Goal: Task Accomplishment & Management: Complete application form

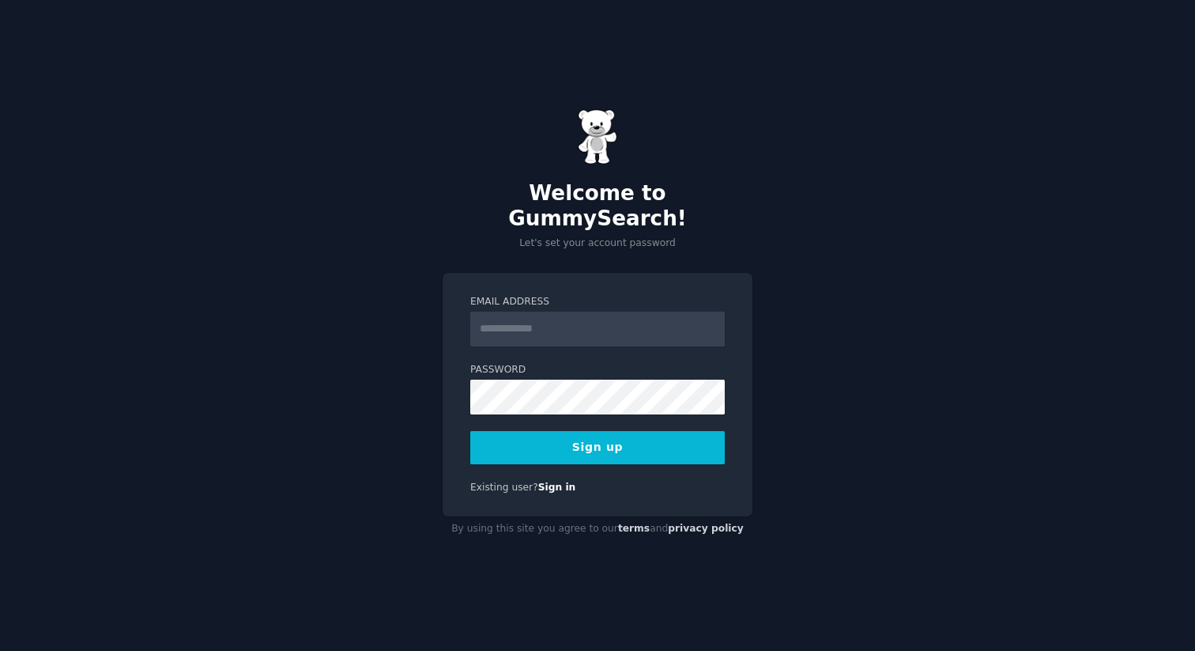
click at [572, 326] on input "Email Address" at bounding box center [597, 328] width 255 height 35
type input "**********"
click at [601, 437] on button "Sign up" at bounding box center [597, 447] width 255 height 33
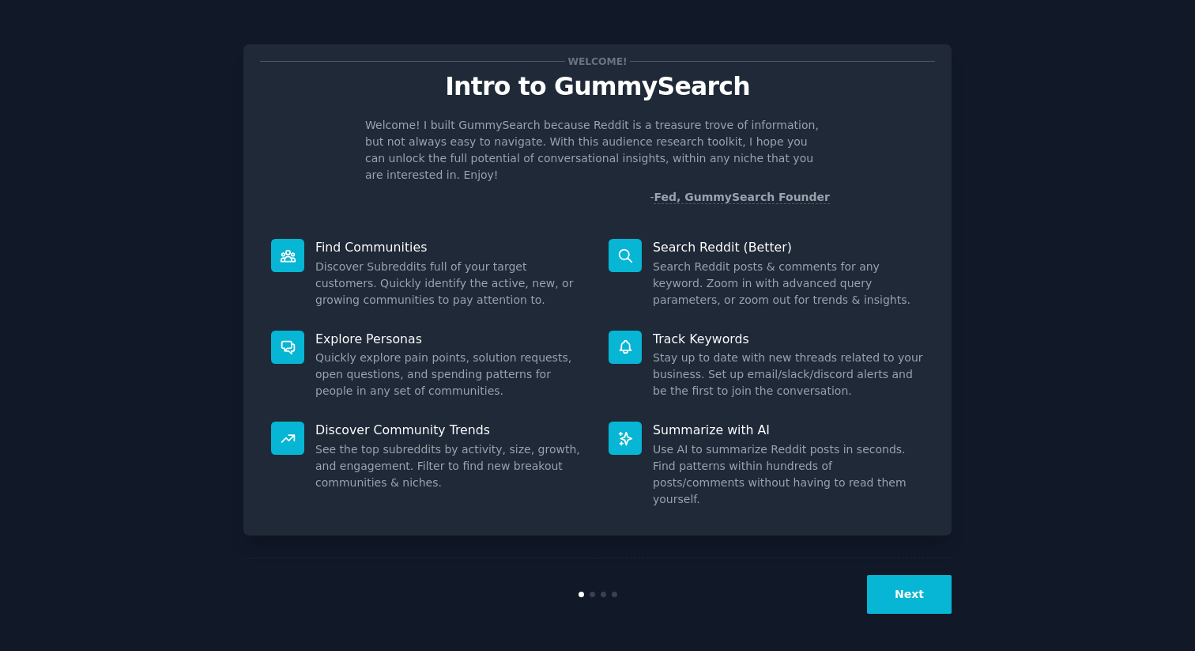
click at [906, 601] on button "Next" at bounding box center [909, 594] width 85 height 39
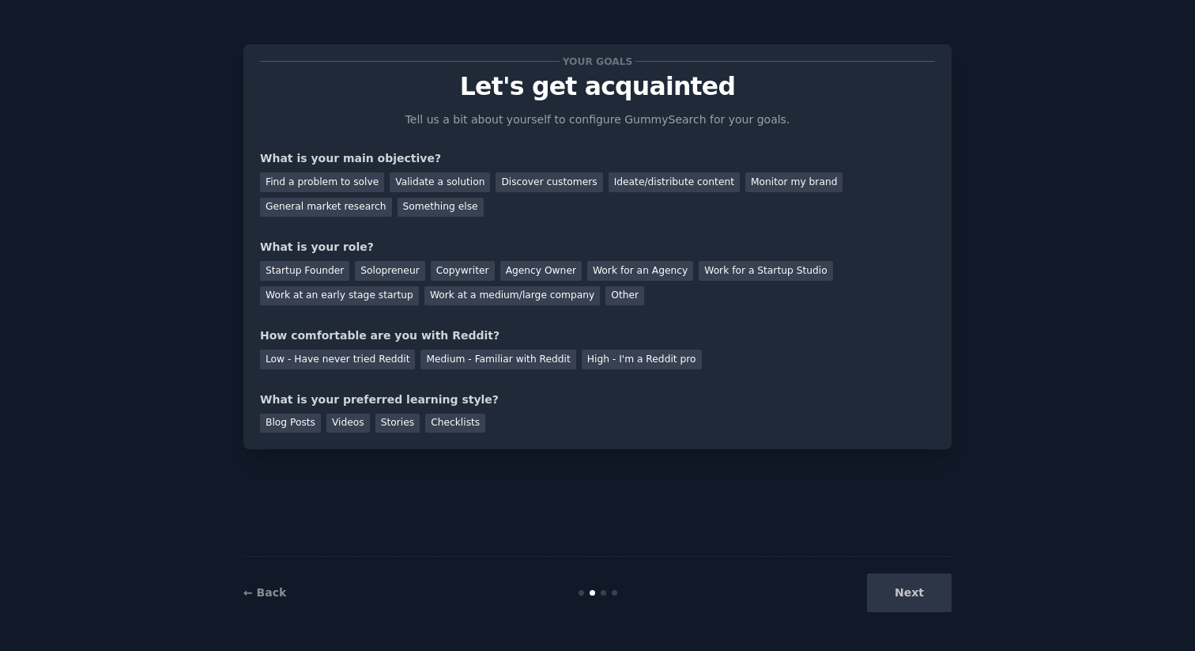
click at [914, 597] on div "Next" at bounding box center [833, 592] width 236 height 39
click at [318, 179] on div "Find a problem to solve" at bounding box center [322, 182] width 124 height 20
click at [402, 179] on div "Validate a solution" at bounding box center [440, 182] width 100 height 20
click at [338, 296] on div "Work at an early stage startup" at bounding box center [339, 296] width 159 height 20
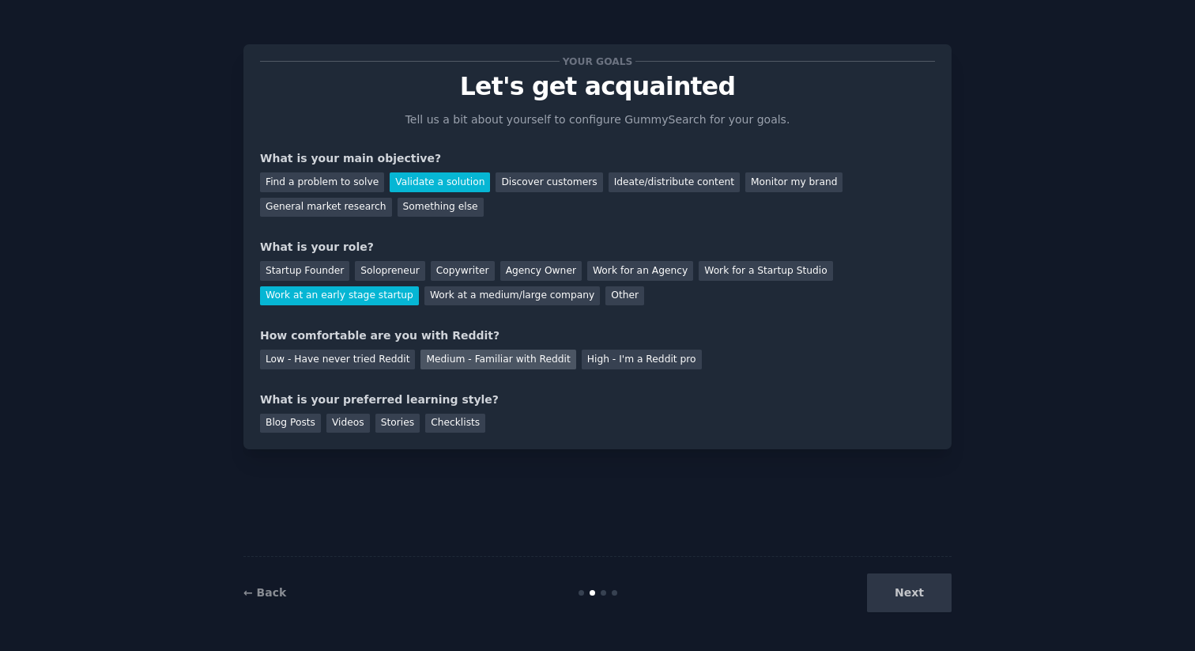
click at [466, 364] on div "Medium - Familiar with Reddit" at bounding box center [498, 359] width 155 height 20
click at [297, 430] on div "Blog Posts" at bounding box center [290, 423] width 61 height 20
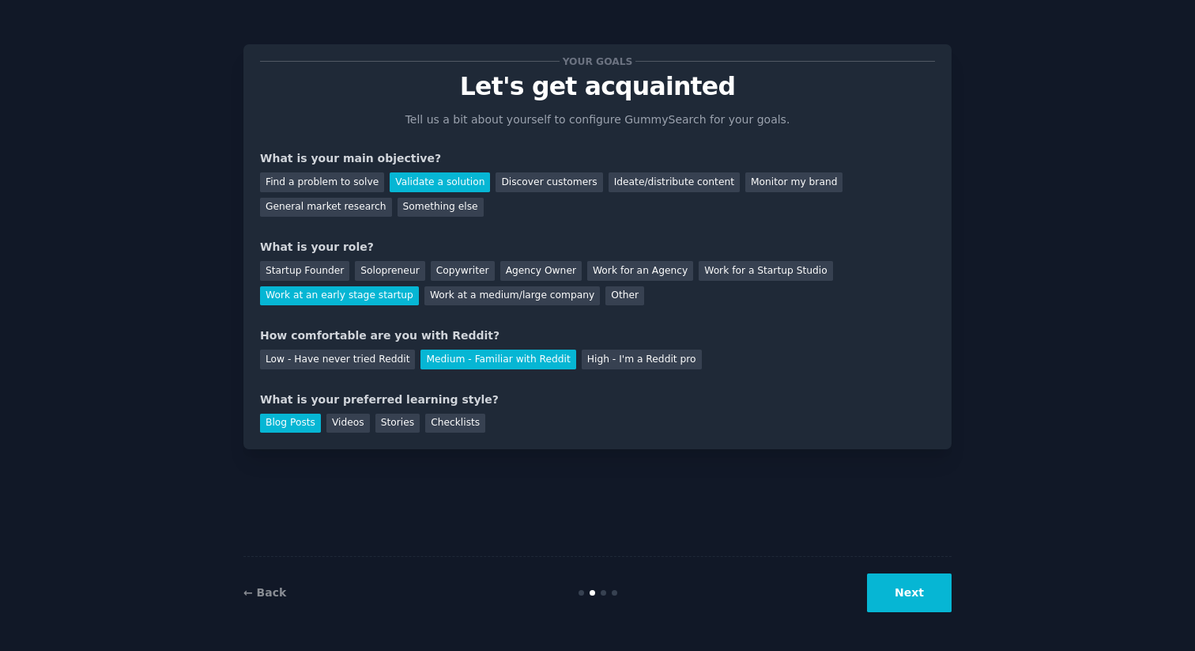
click at [920, 605] on button "Next" at bounding box center [909, 592] width 85 height 39
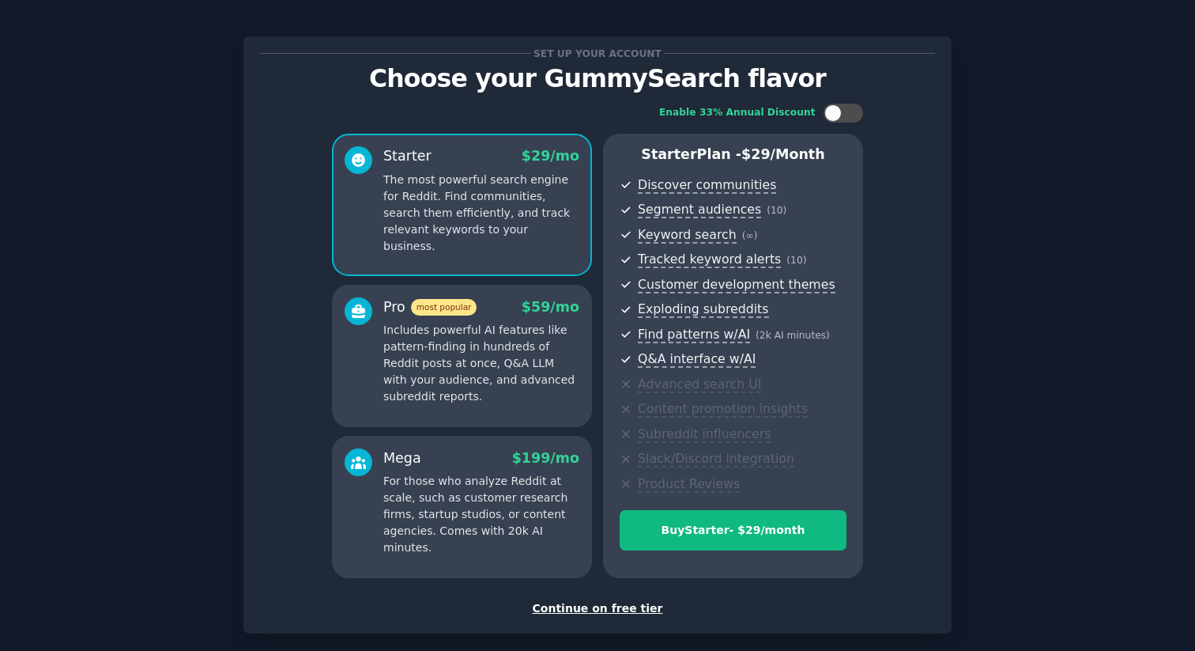
scroll to position [85, 0]
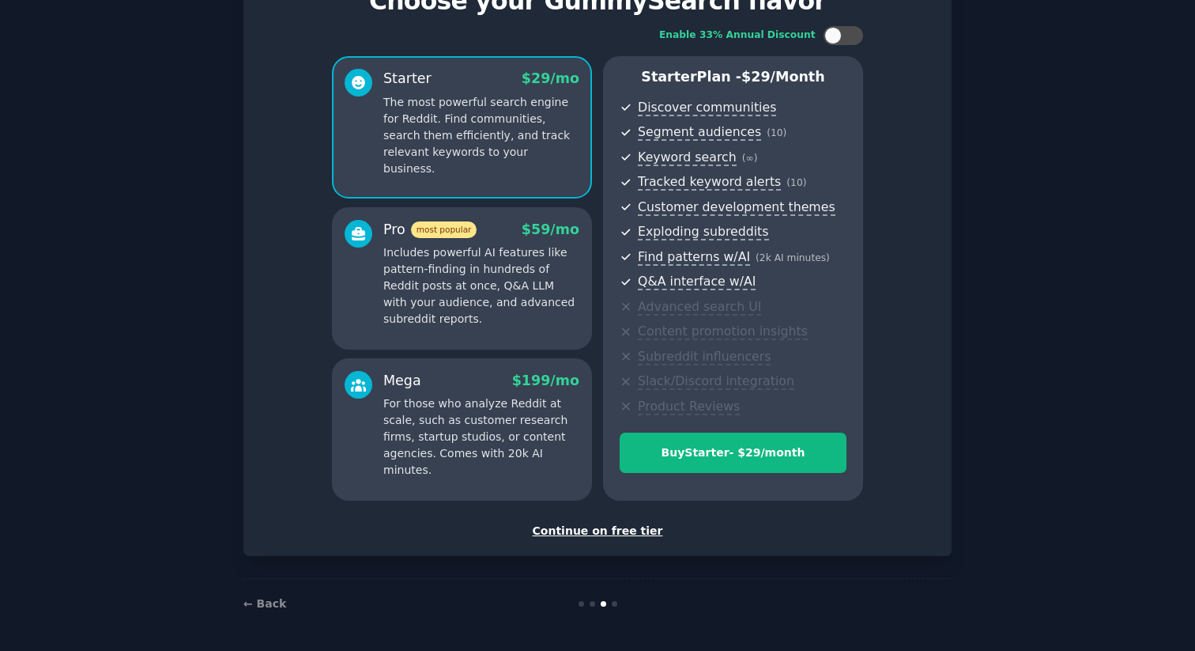
click at [595, 527] on div "Continue on free tier" at bounding box center [597, 531] width 675 height 17
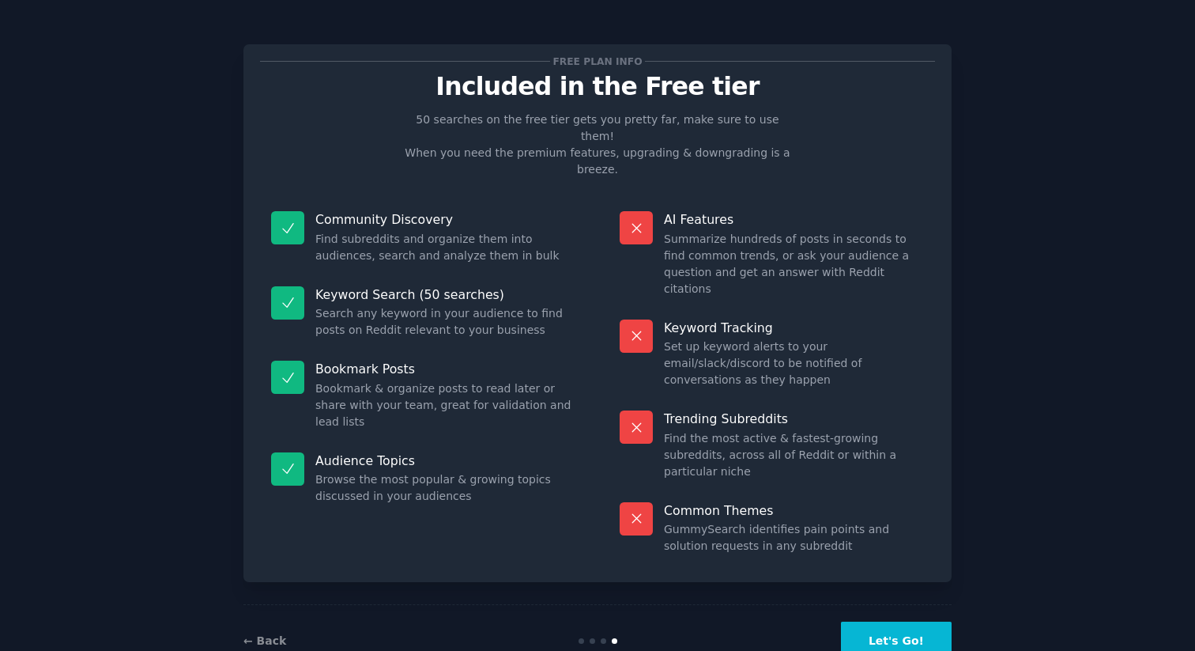
drag, startPoint x: 903, startPoint y: 595, endPoint x: 957, endPoint y: 481, distance: 126.6
click at [957, 481] on div "Free plan info Included in the Free tier 50 searches on the free tier gets you …" at bounding box center [597, 349] width 1151 height 655
click at [909, 621] on button "Let's Go!" at bounding box center [896, 640] width 111 height 39
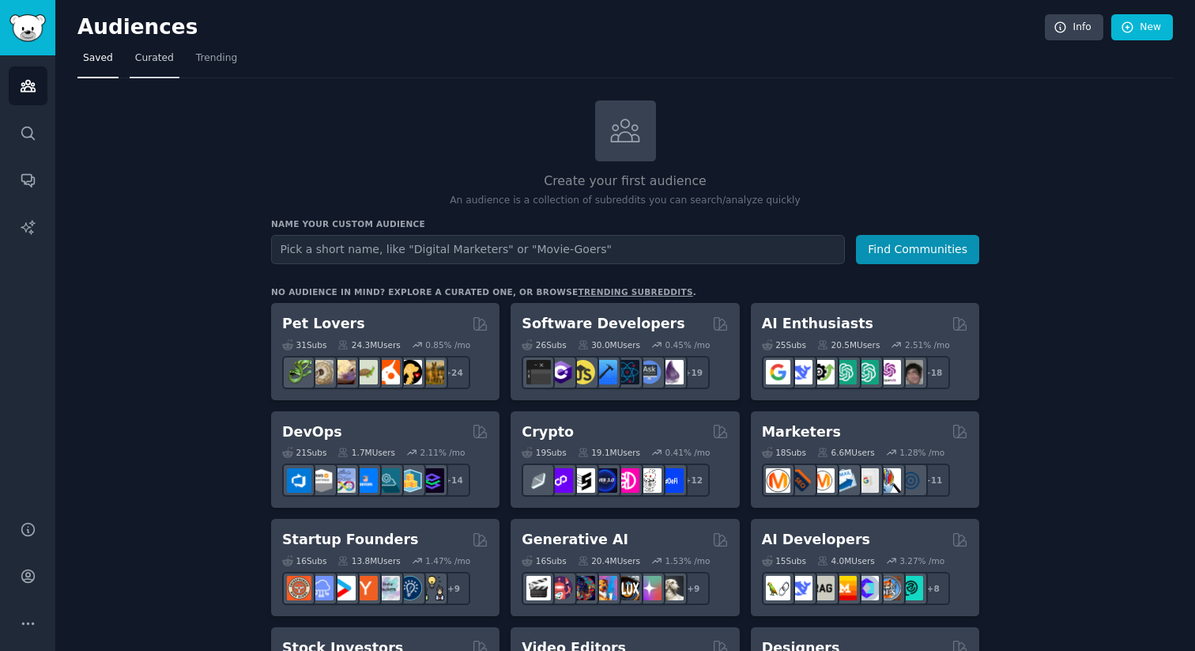
click at [153, 60] on span "Curated" at bounding box center [154, 58] width 39 height 14
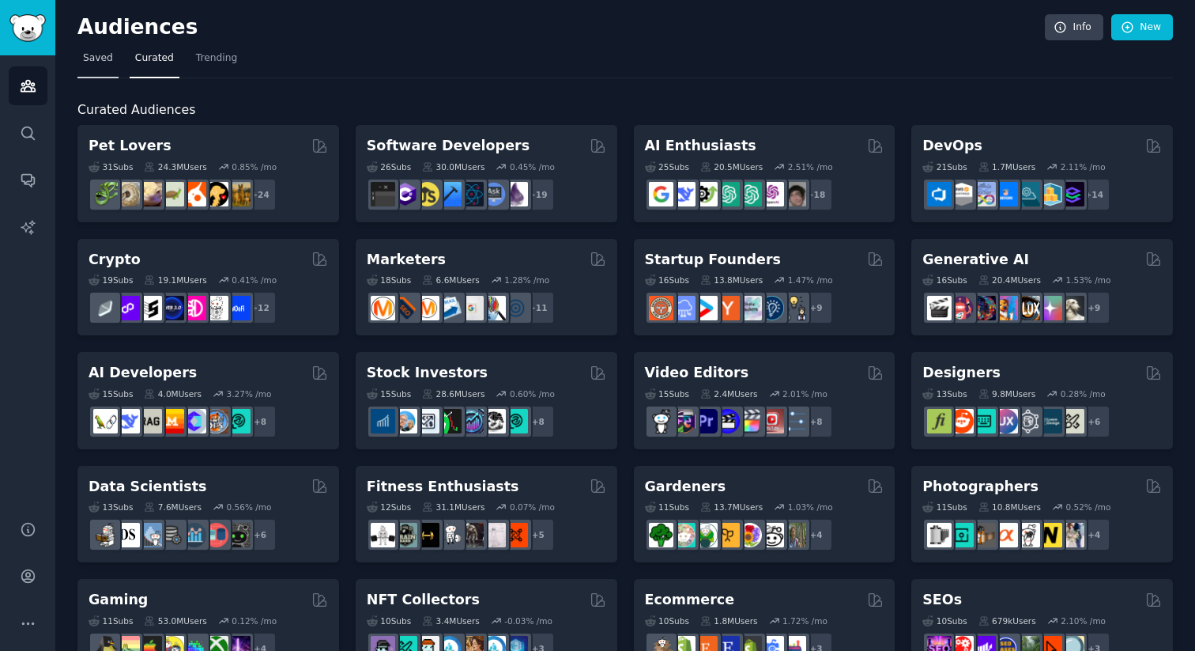
click at [107, 62] on span "Saved" at bounding box center [98, 58] width 30 height 14
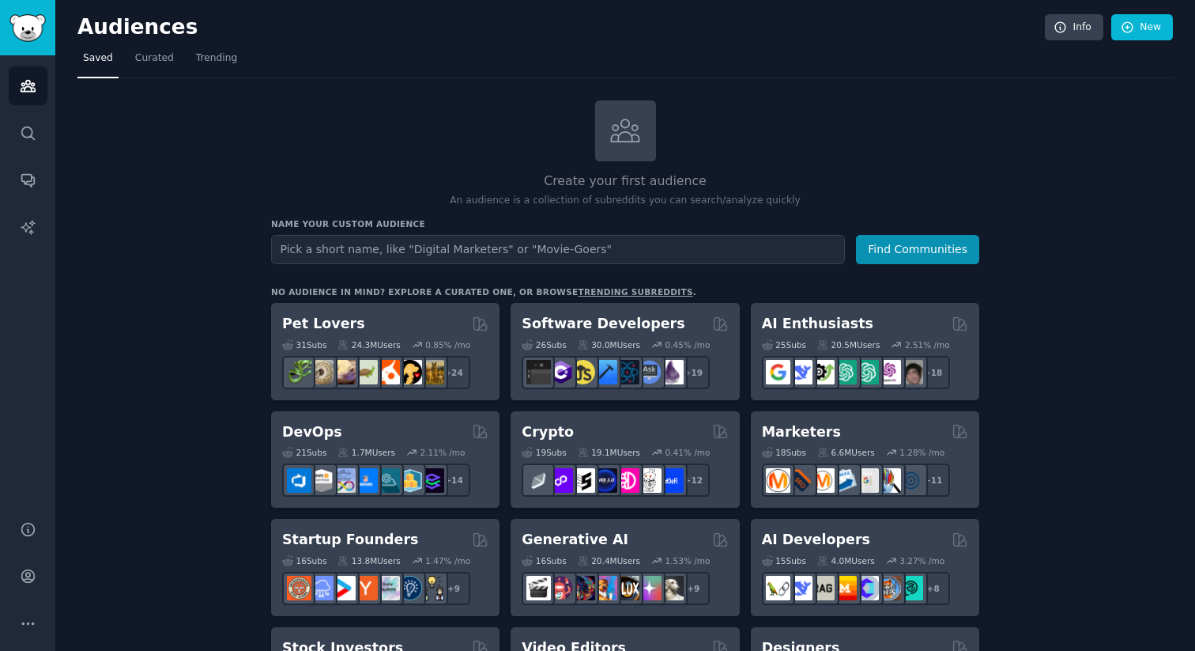
click at [412, 247] on input "text" at bounding box center [558, 249] width 574 height 29
type input "people who need software testing"
click at [869, 255] on button "Find Communities" at bounding box center [917, 249] width 123 height 29
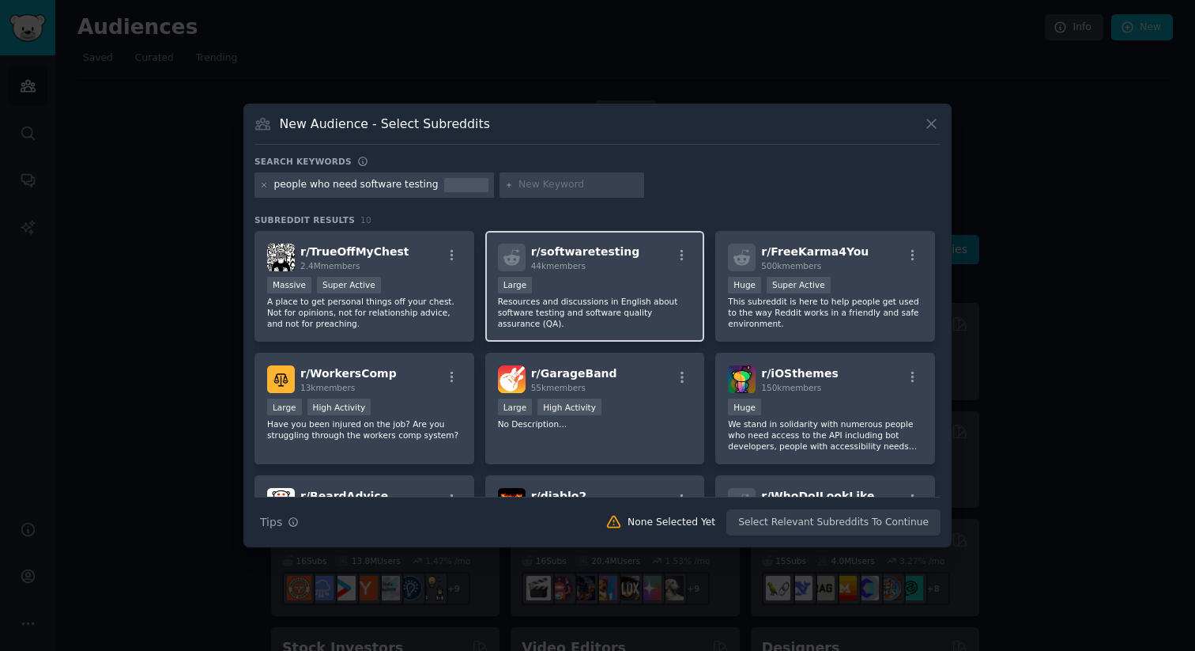
click at [633, 282] on div "Large" at bounding box center [595, 287] width 194 height 20
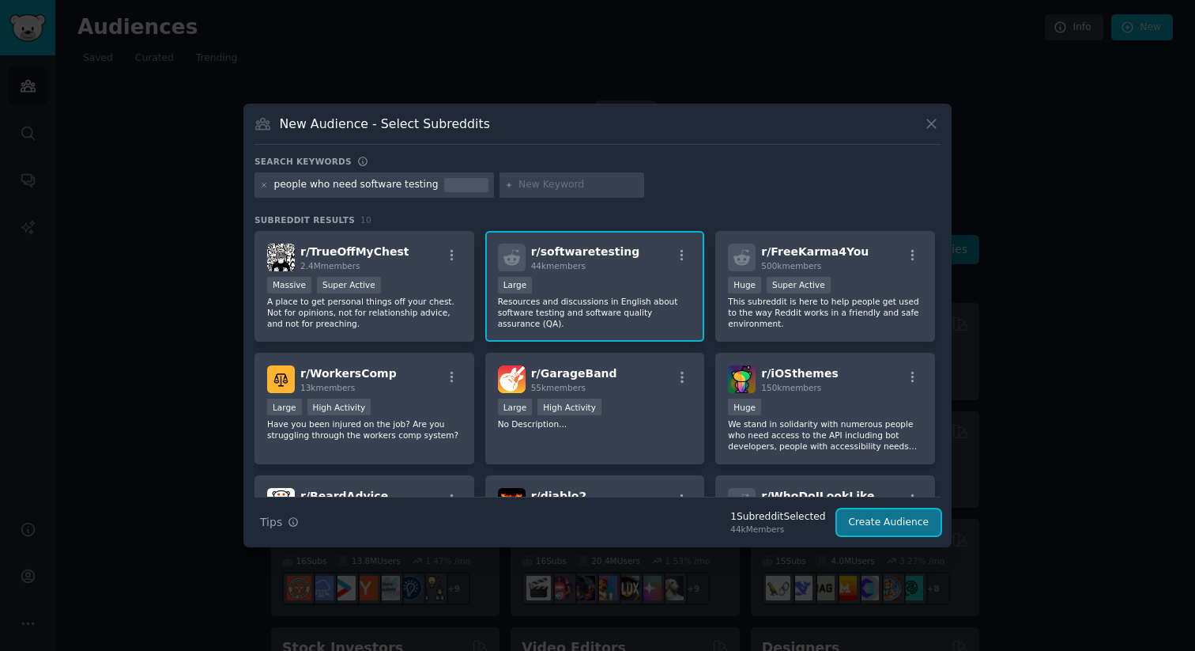
click at [874, 516] on button "Create Audience" at bounding box center [889, 522] width 104 height 27
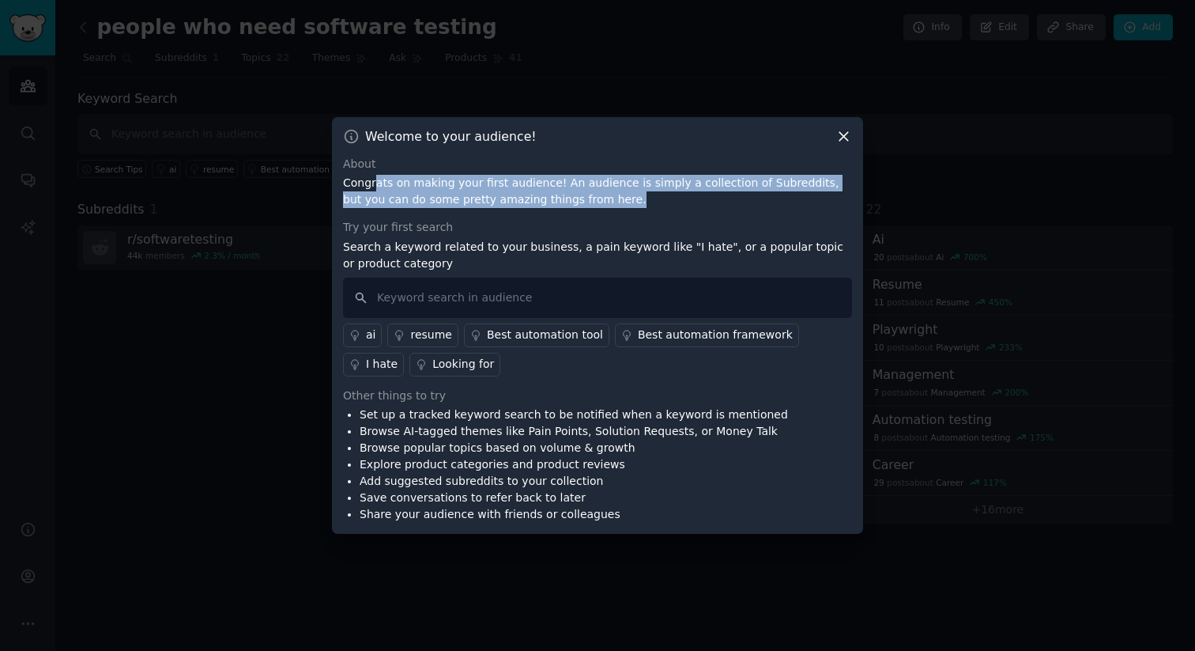
drag, startPoint x: 376, startPoint y: 182, endPoint x: 594, endPoint y: 195, distance: 217.8
click at [594, 195] on p "Congrats on making your first audience! An audience is simply a collection of S…" at bounding box center [597, 191] width 509 height 33
click at [640, 205] on p "Congrats on making your first audience! An audience is simply a collection of S…" at bounding box center [597, 191] width 509 height 33
drag, startPoint x: 640, startPoint y: 205, endPoint x: 398, endPoint y: 187, distance: 242.5
click at [398, 187] on p "Congrats on making your first audience! An audience is simply a collection of S…" at bounding box center [597, 191] width 509 height 33
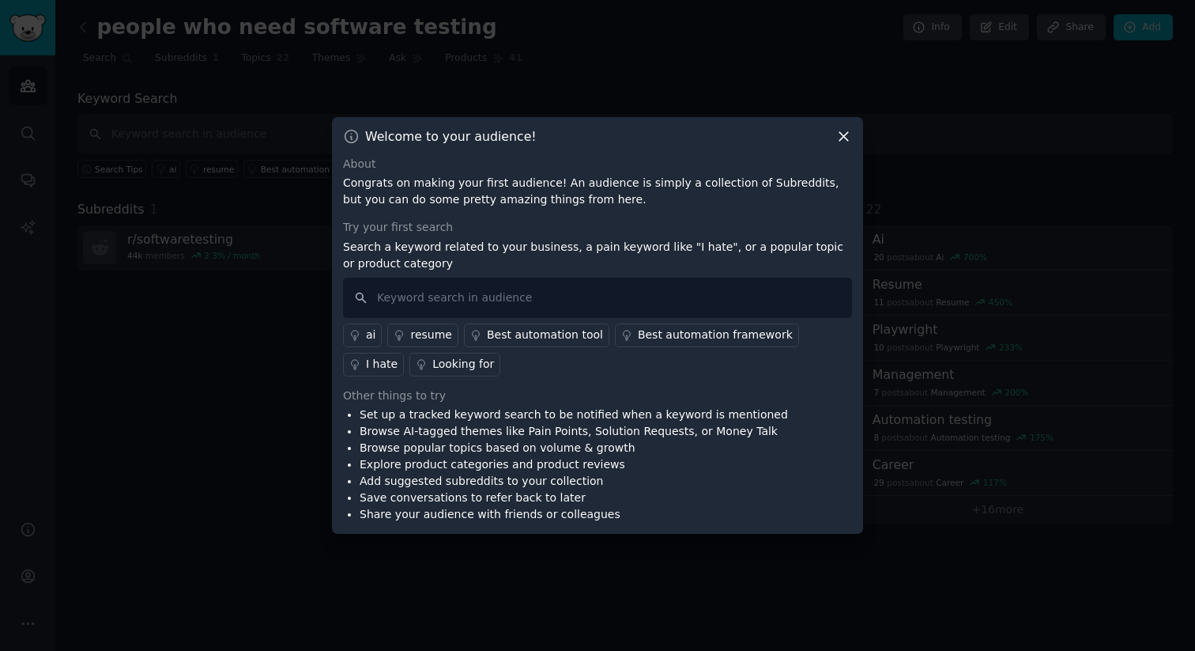
click at [630, 208] on div "About Congrats on making your first audience! An audience is simply a collectio…" at bounding box center [597, 340] width 509 height 368
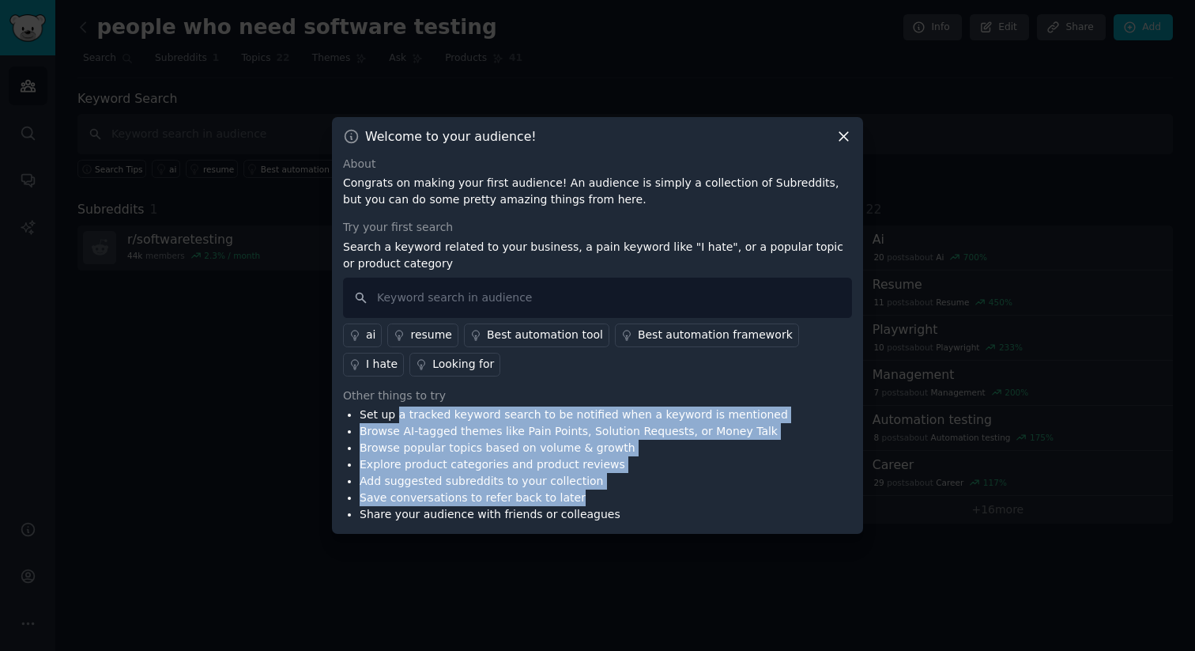
drag, startPoint x: 398, startPoint y: 414, endPoint x: 745, endPoint y: 494, distance: 356.1
click at [745, 494] on ul "Set up a tracked keyword search to be notified when a keyword is mentioned Brow…" at bounding box center [565, 464] width 445 height 116
click at [745, 494] on li "Save conversations to refer back to later" at bounding box center [574, 497] width 428 height 17
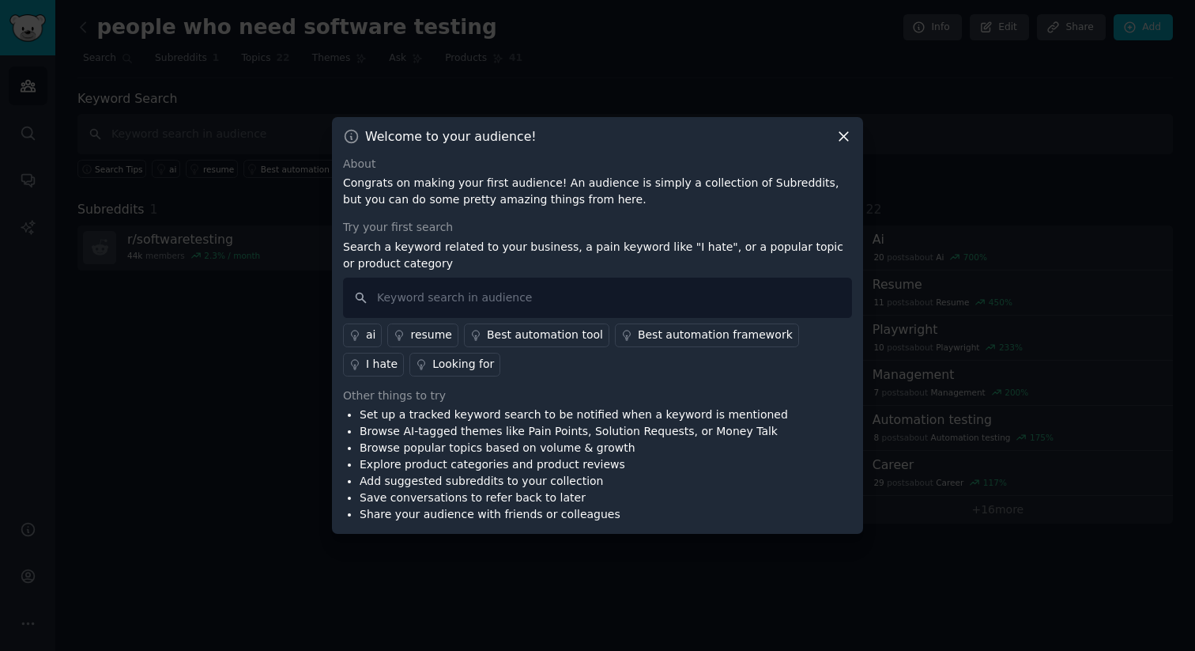
click at [840, 136] on icon at bounding box center [844, 136] width 17 height 17
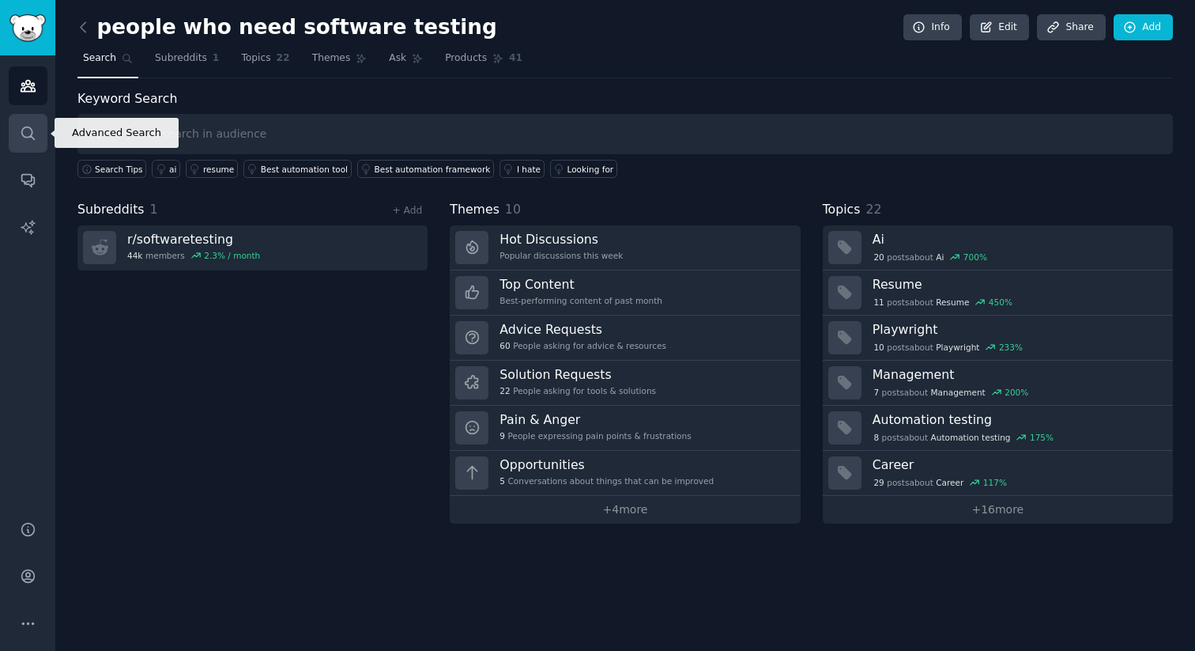
click at [29, 130] on icon "Sidebar" at bounding box center [28, 133] width 17 height 17
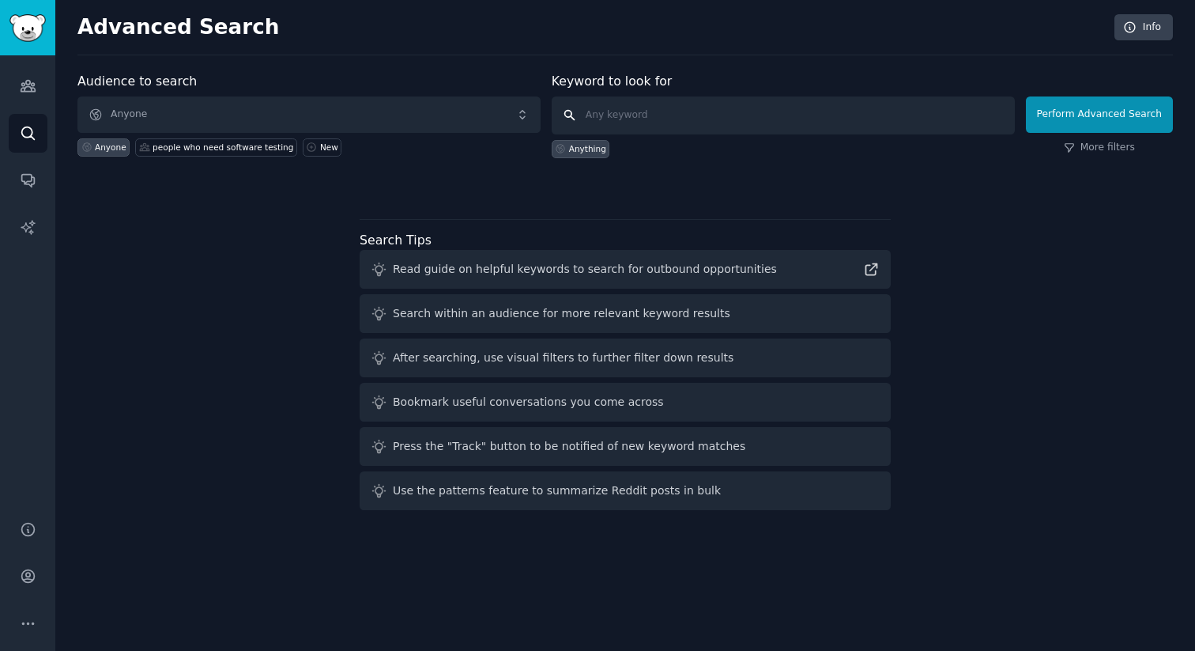
click at [658, 114] on input "text" at bounding box center [783, 115] width 463 height 38
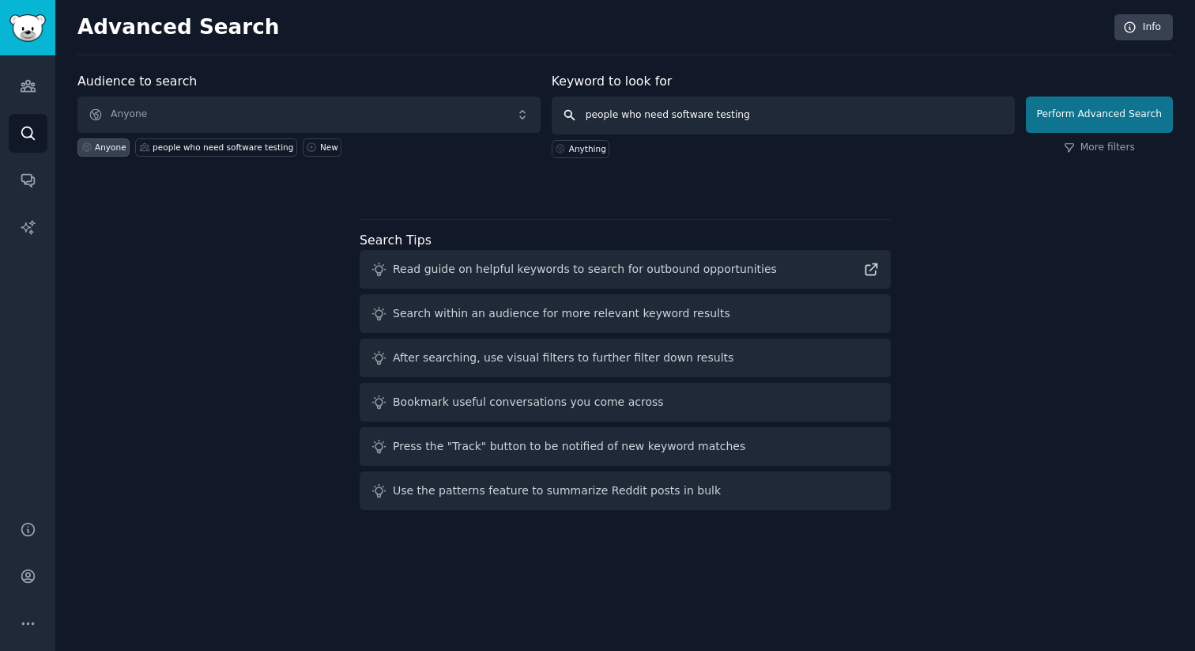
type input "people who need software testing"
click at [1079, 113] on button "Perform Advanced Search" at bounding box center [1099, 114] width 147 height 36
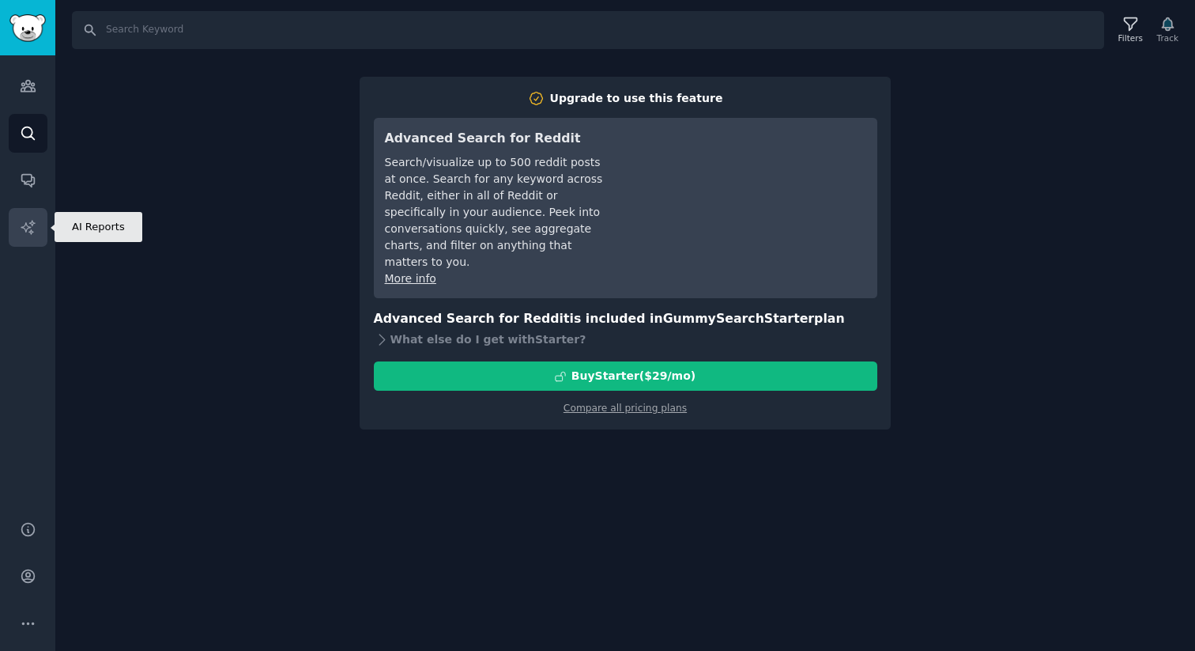
click at [32, 213] on link "AI Reports" at bounding box center [28, 227] width 39 height 39
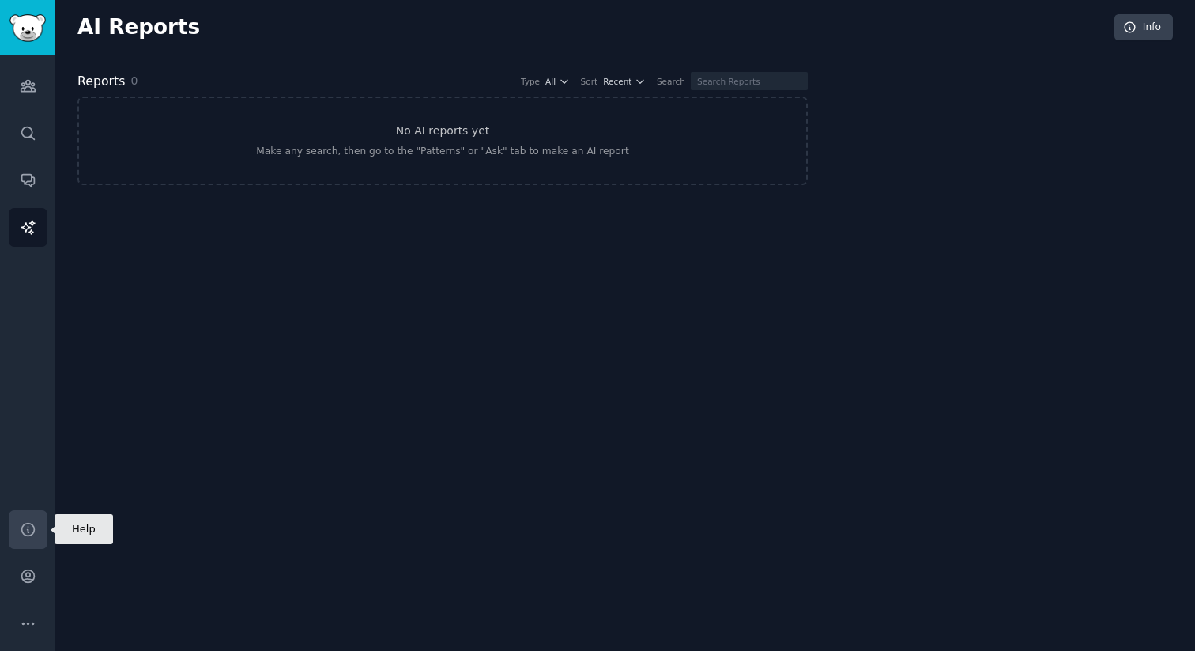
click at [28, 534] on icon "Sidebar" at bounding box center [27, 529] width 13 height 13
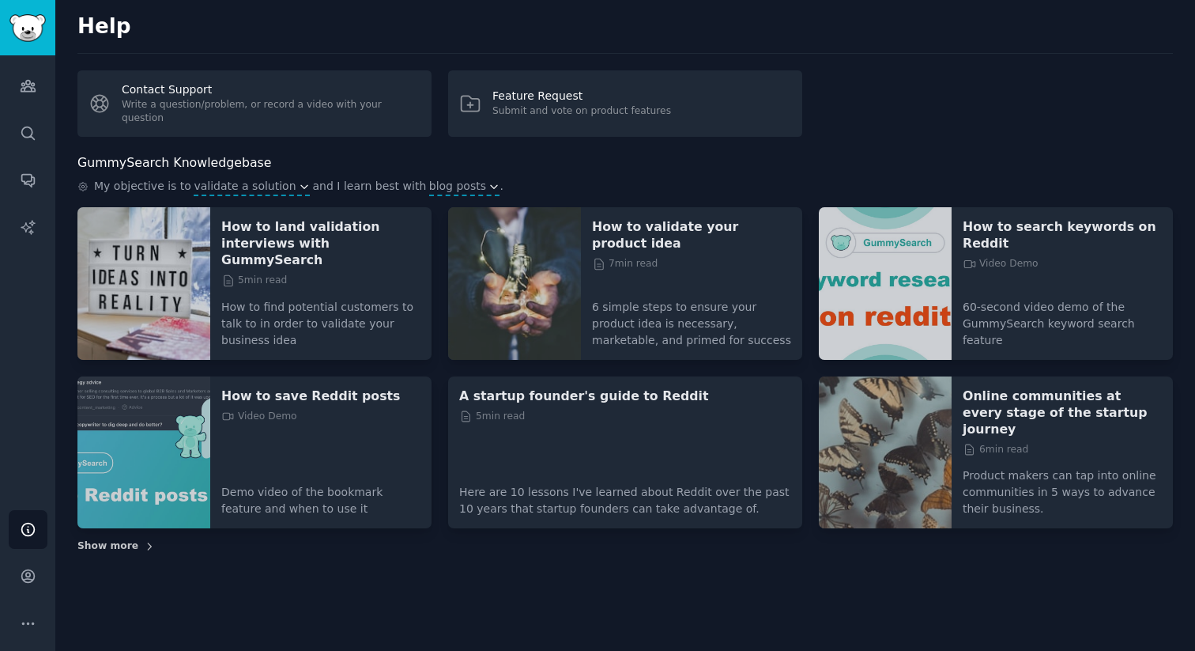
click at [115, 539] on span "Show more" at bounding box center [107, 546] width 61 height 14
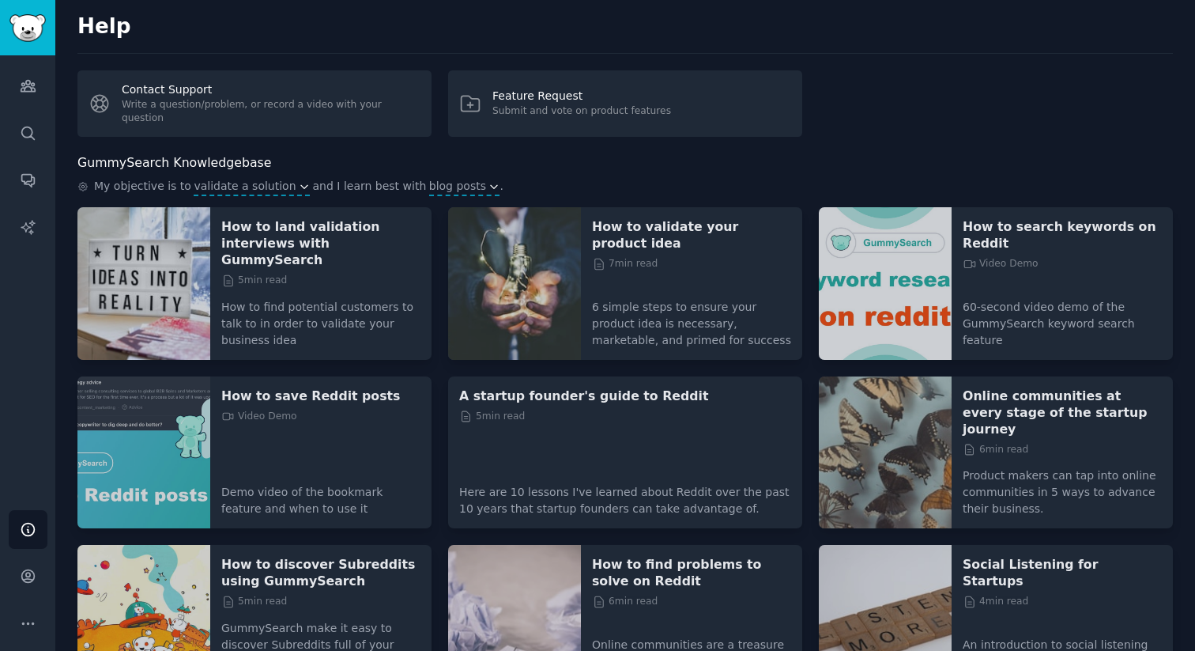
scroll to position [223, 0]
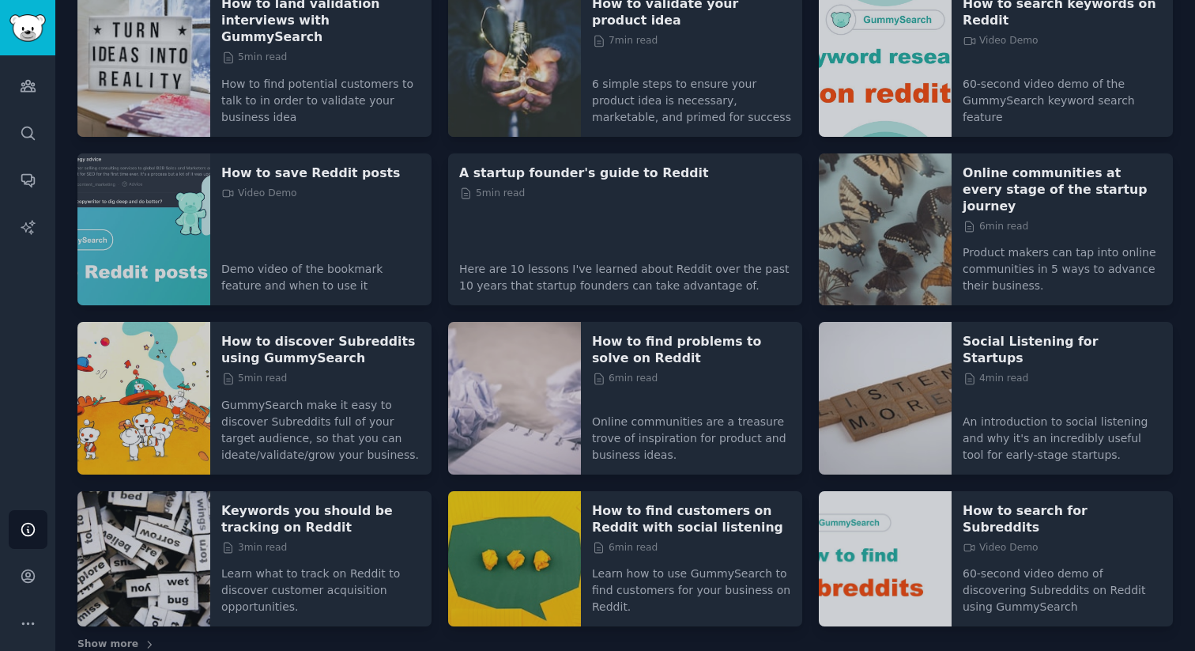
click at [628, 362] on div "How to find problems to solve on Reddit 6 min read" at bounding box center [691, 368] width 199 height 70
click at [469, 360] on img at bounding box center [514, 398] width 133 height 153
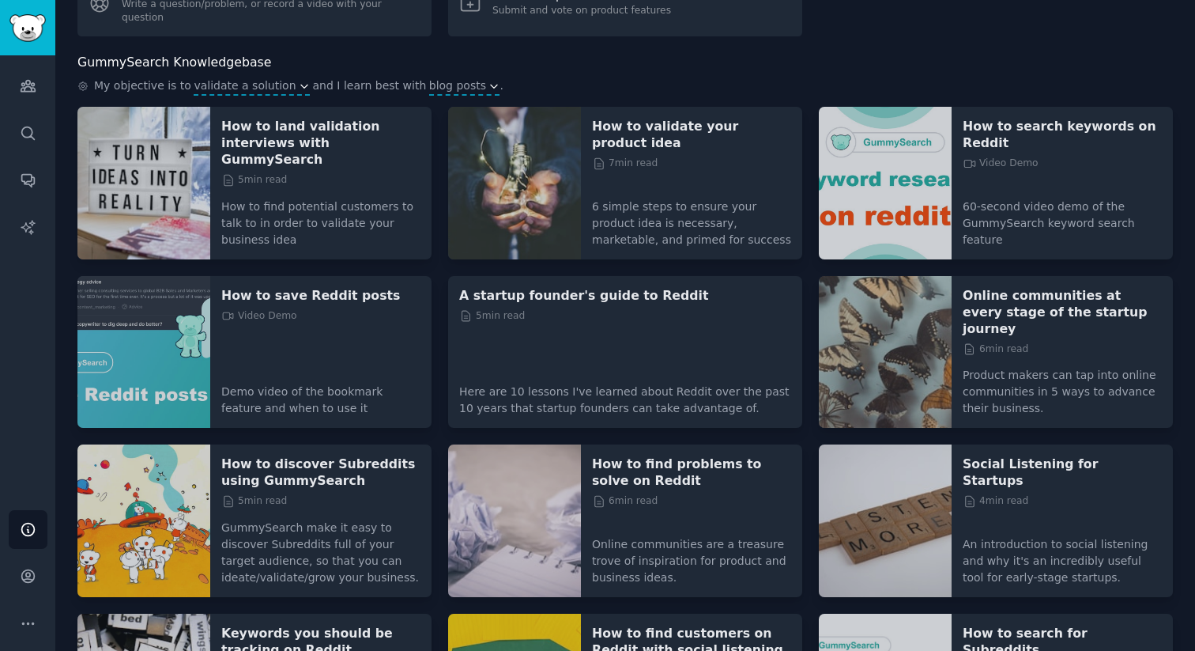
scroll to position [0, 0]
